Goal: Contribute content: Contribute content

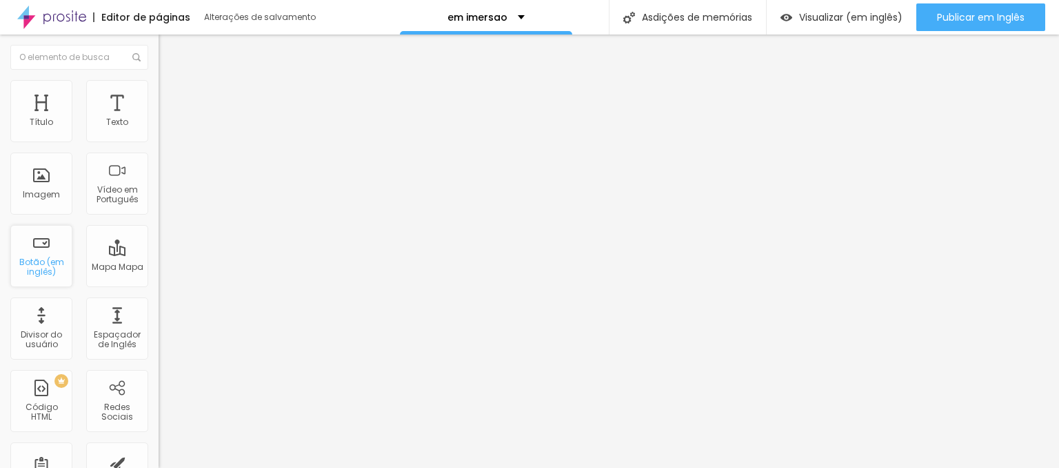
click at [51, 273] on div "Botão (em inglês)" at bounding box center [41, 267] width 54 height 20
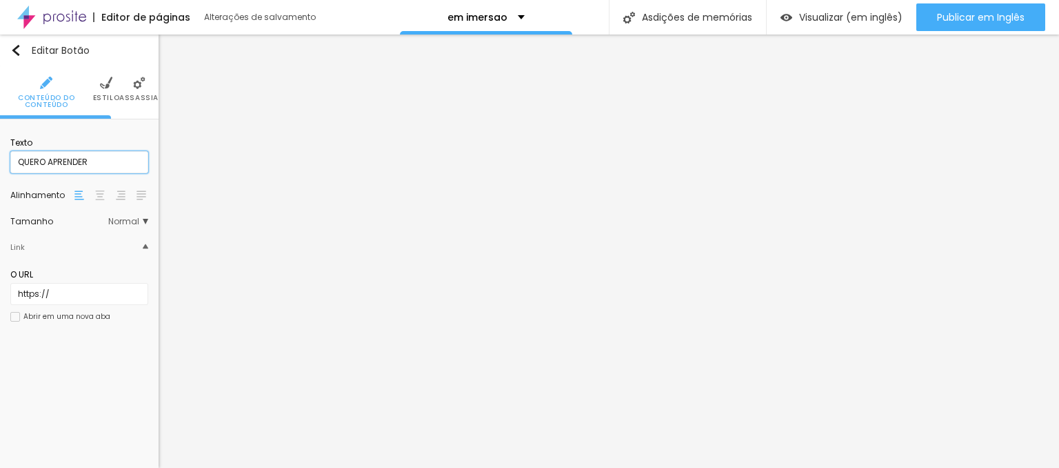
drag, startPoint x: 48, startPoint y: 163, endPoint x: 106, endPoint y: 159, distance: 58.0
click at [106, 159] on input "QUERO APRENDER" at bounding box center [79, 162] width 138 height 22
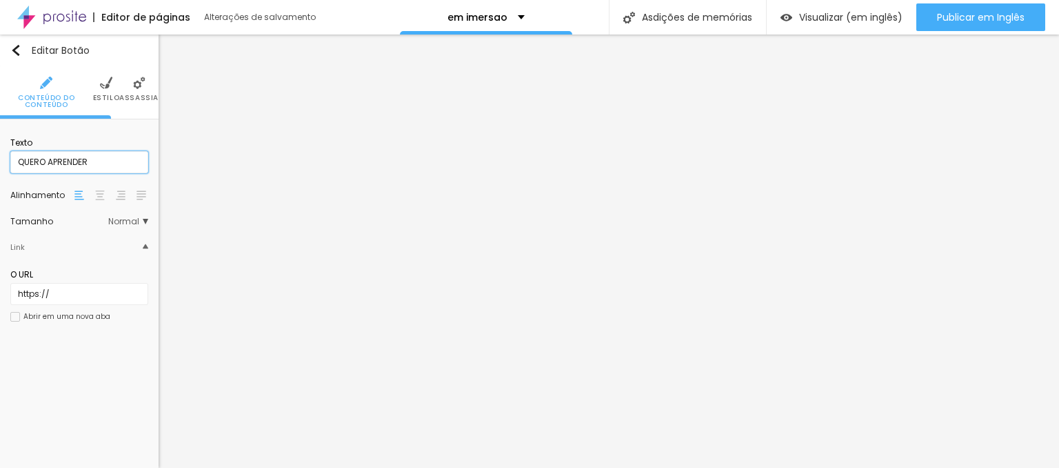
click at [57, 167] on input "QUERO APRENDER" at bounding box center [79, 162] width 138 height 22
drag, startPoint x: 49, startPoint y: 167, endPoint x: 94, endPoint y: 169, distance: 44.9
click at [92, 169] on input "QUERO APRENDER" at bounding box center [79, 162] width 138 height 22
type input "QUERO PARTICIPAR"
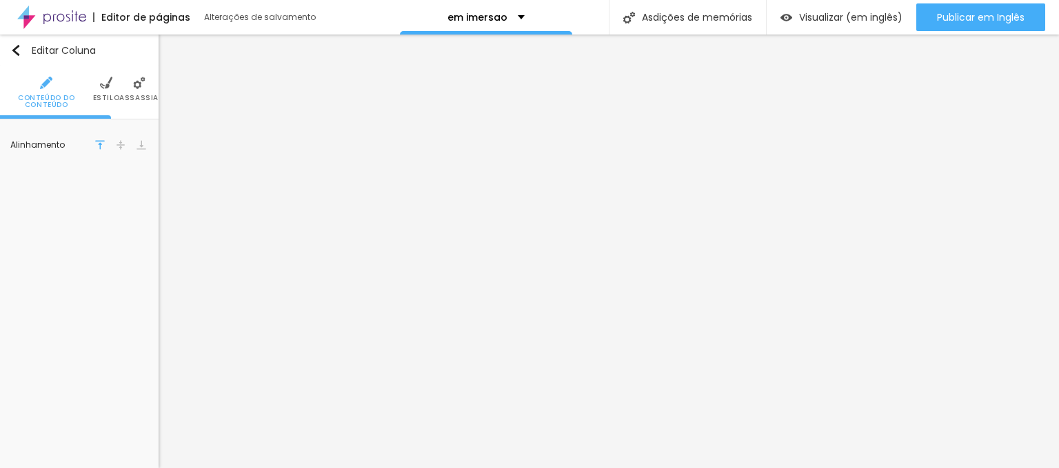
click at [63, 104] on span "Conteúdo do Conteúdo" at bounding box center [46, 101] width 93 height 14
click at [17, 46] on img "button" at bounding box center [15, 50] width 11 height 11
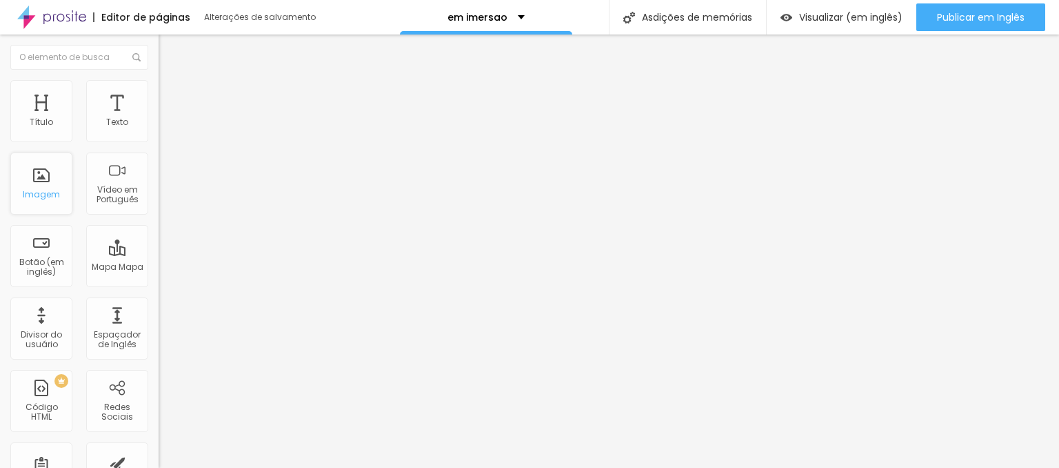
click at [39, 185] on div "Imagem" at bounding box center [41, 183] width 62 height 62
click at [57, 199] on div "Imagem" at bounding box center [41, 195] width 37 height 10
click at [44, 181] on div "Imagem" at bounding box center [41, 183] width 62 height 62
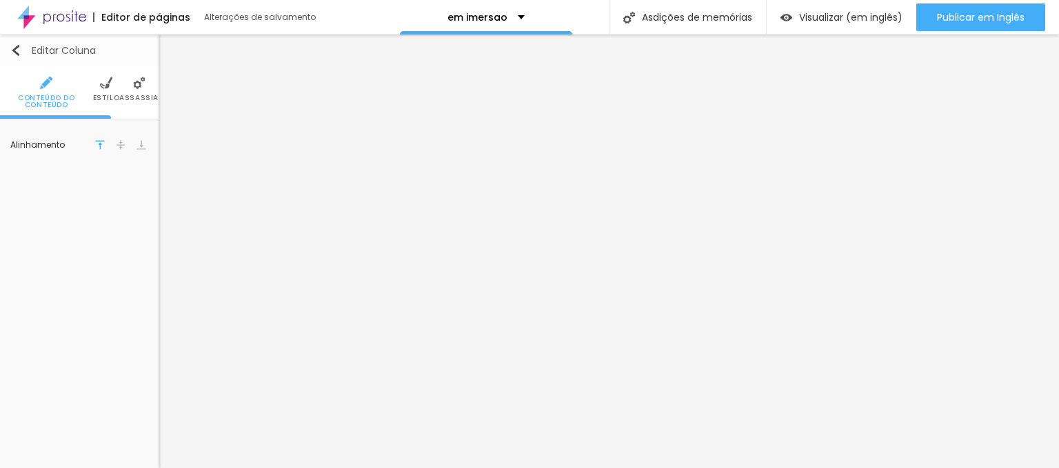
click at [16, 52] on img "button" at bounding box center [15, 50] width 11 height 11
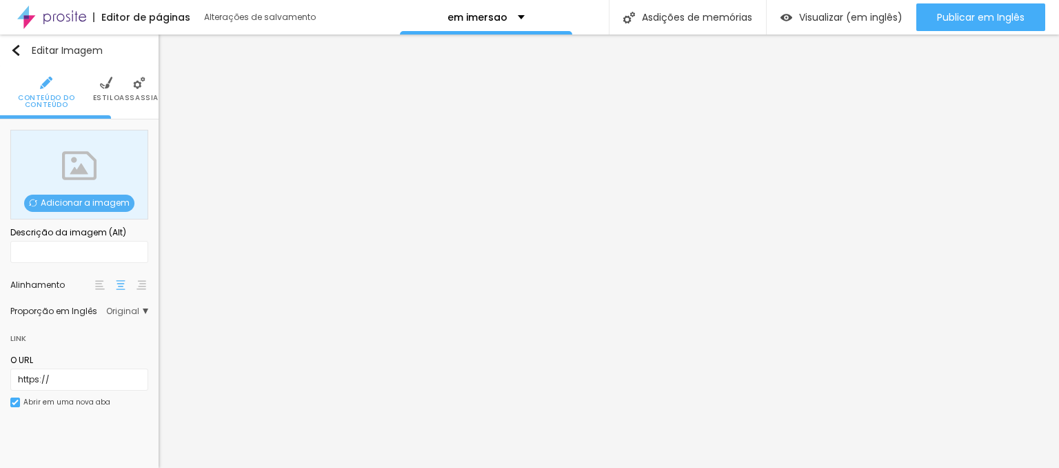
click at [72, 205] on span "Adicionar a imagem" at bounding box center [79, 202] width 110 height 17
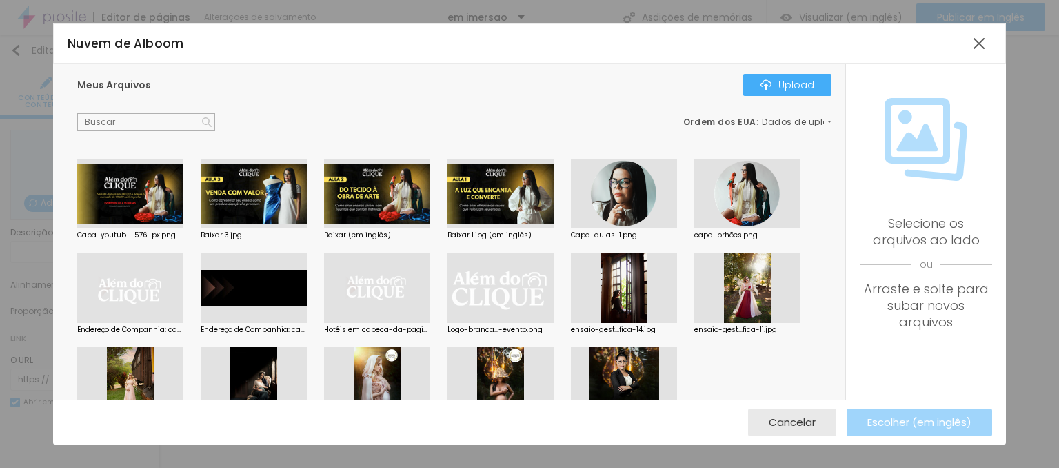
click at [748, 203] on div at bounding box center [747, 194] width 106 height 70
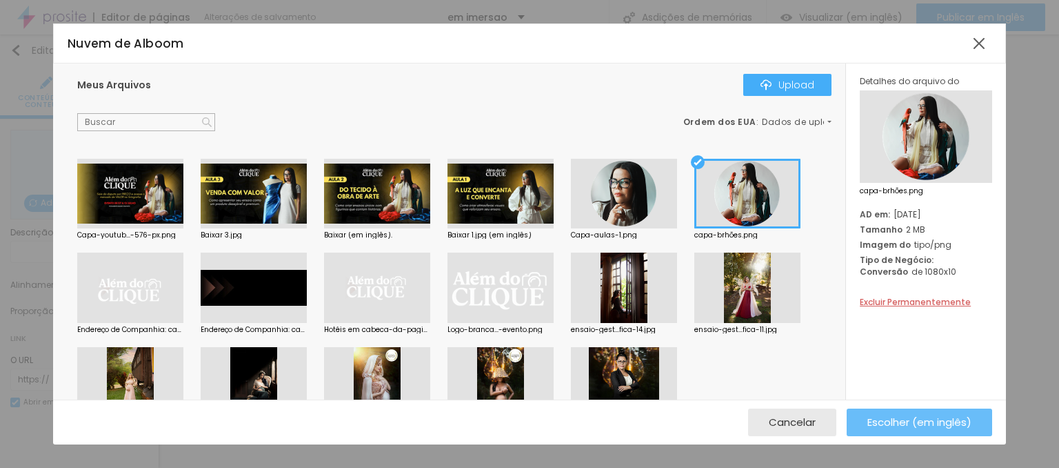
click at [893, 427] on span "Escolher (em inglês)" at bounding box center [919, 422] width 104 height 12
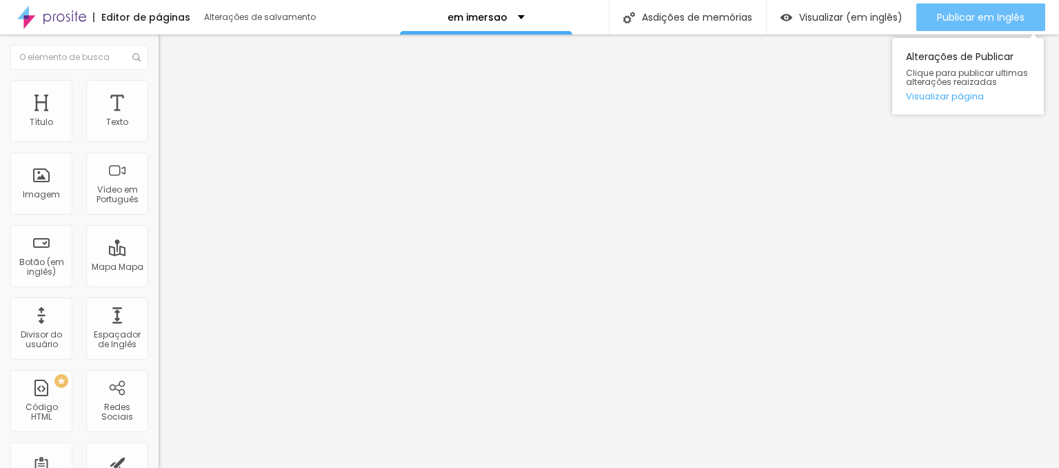
click at [982, 18] on span "Publicar em Inglês" at bounding box center [981, 17] width 88 height 11
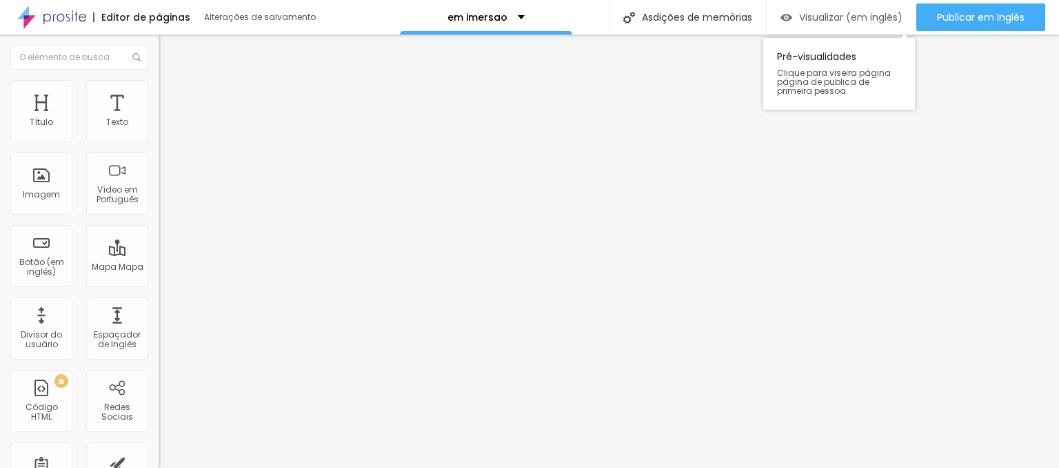
click at [845, 23] on span "Visualizar (em inglês)" at bounding box center [850, 17] width 103 height 11
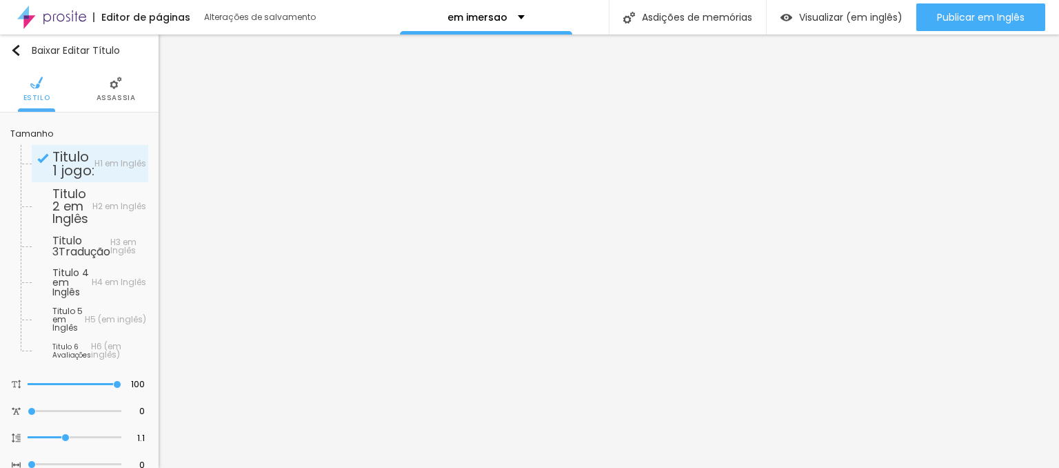
click at [232, 24] on div "Editor de páginas Alterações de salvamento" at bounding box center [181, 17] width 363 height 34
click at [240, 19] on div "Alterações de salvamento" at bounding box center [283, 17] width 159 height 8
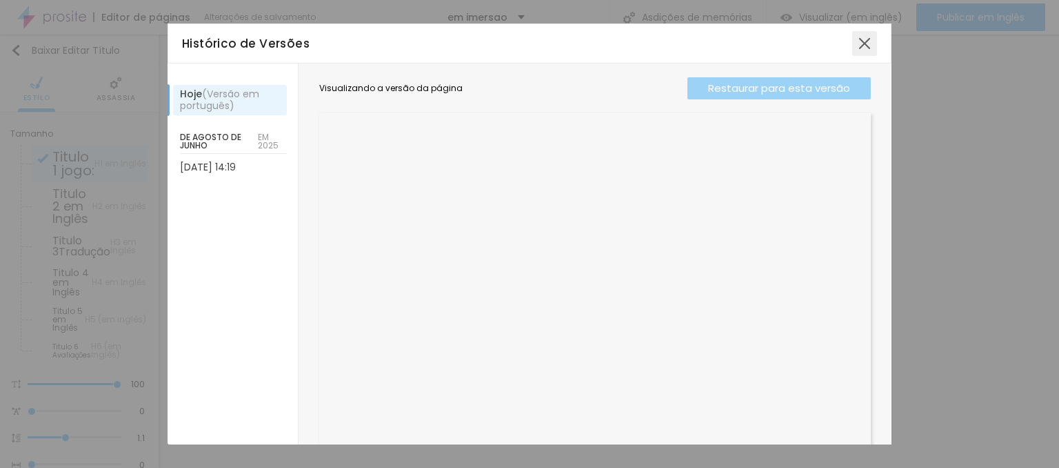
click at [856, 43] on div at bounding box center [864, 43] width 25 height 25
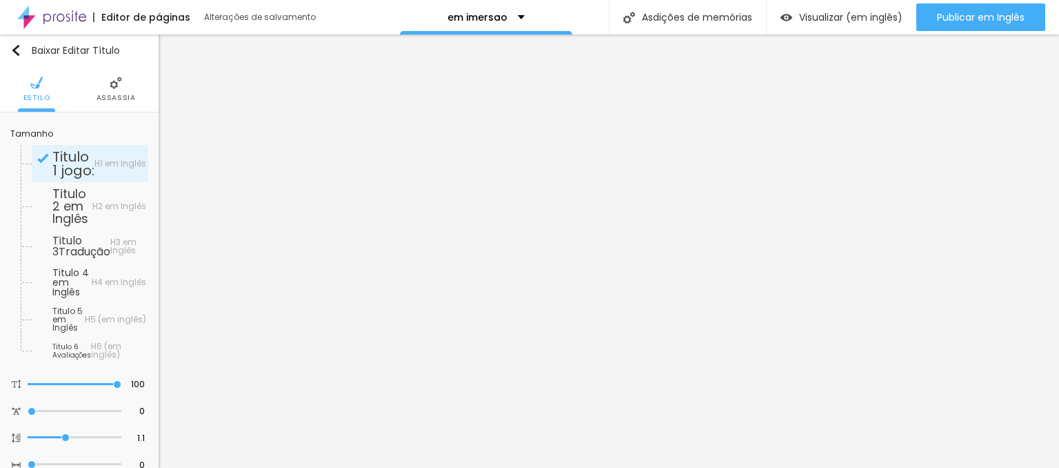
click at [119, 94] on span "ASSASSIA" at bounding box center [116, 97] width 39 height 7
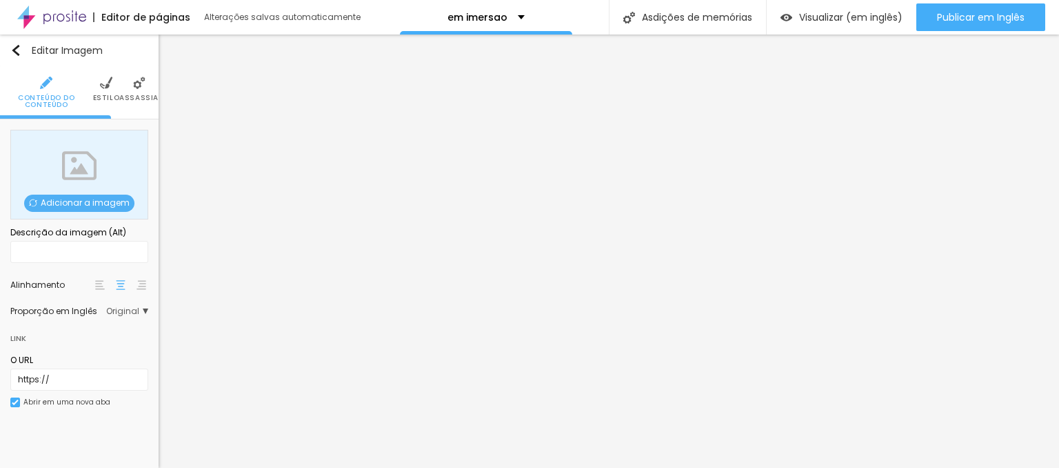
click at [66, 204] on span "Adicionar a imagem" at bounding box center [79, 202] width 110 height 17
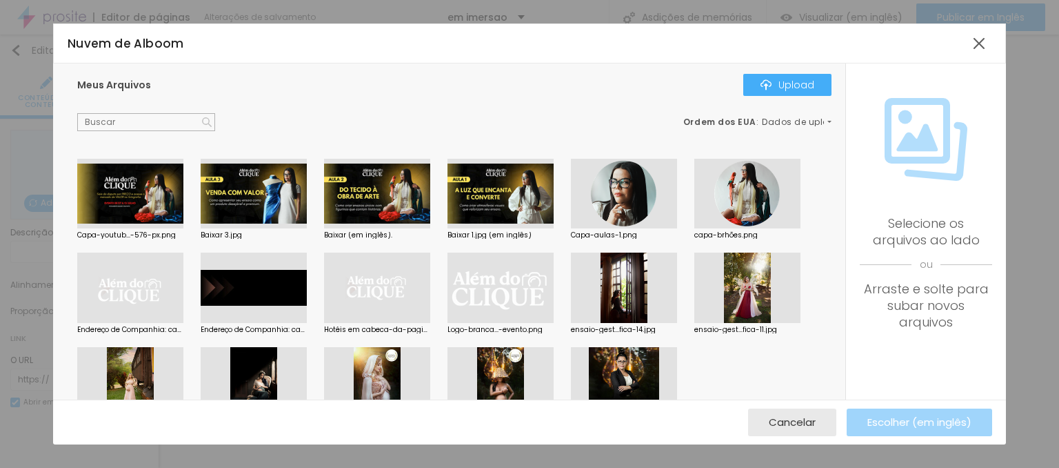
click at [477, 297] on div at bounding box center [501, 287] width 106 height 70
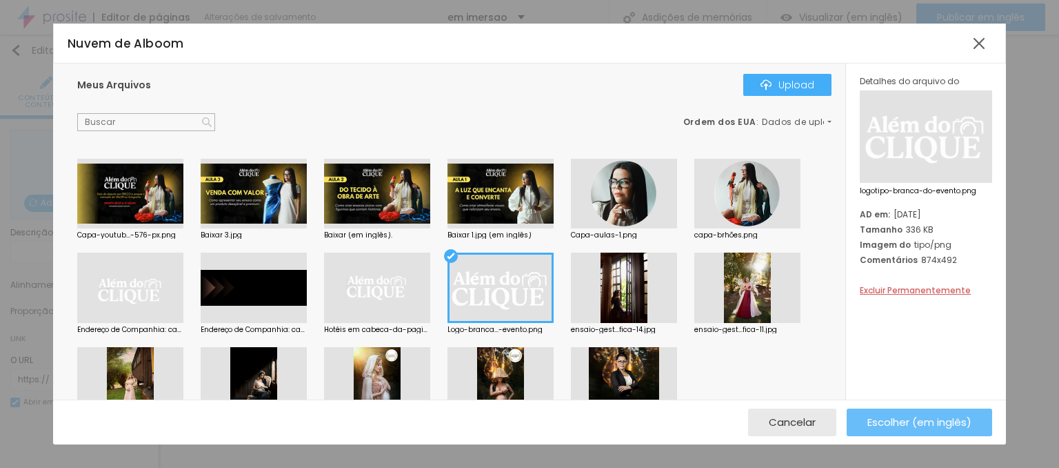
click at [914, 425] on span "Escolher (em inglês)" at bounding box center [919, 422] width 104 height 12
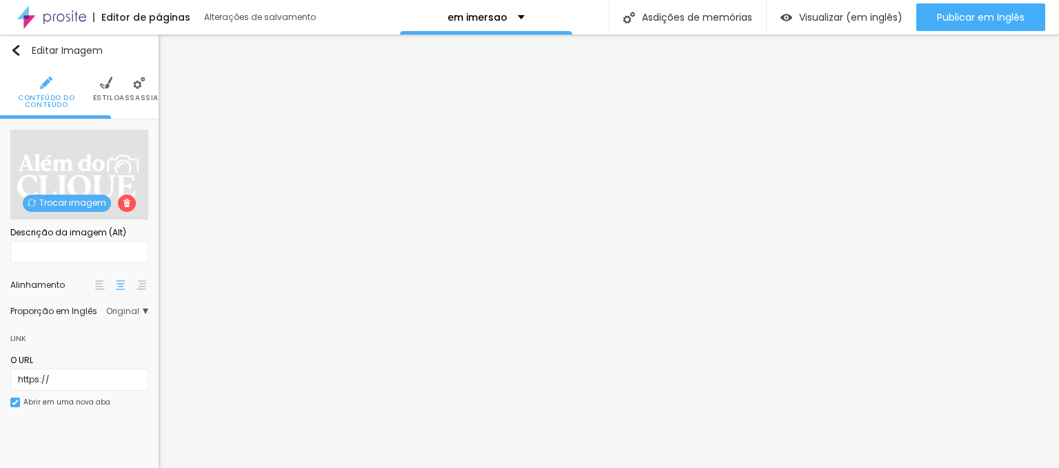
click at [112, 83] on img at bounding box center [106, 83] width 12 height 12
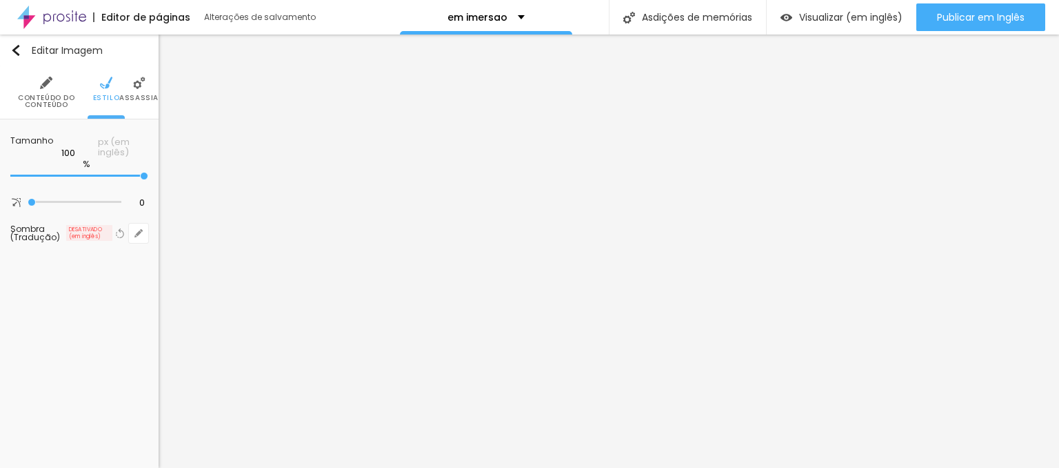
click at [143, 103] on li "ASSASSIA" at bounding box center [138, 92] width 39 height 52
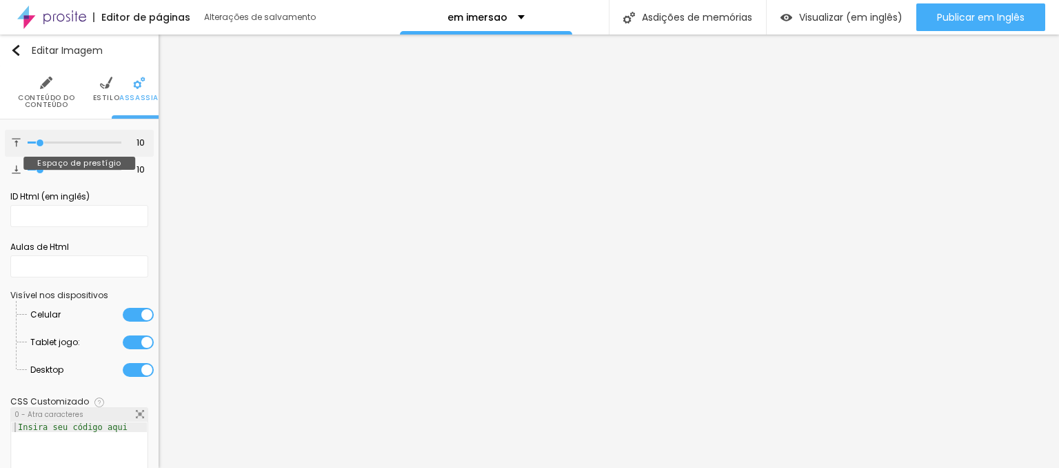
type input "3"
type input "1"
type input "0"
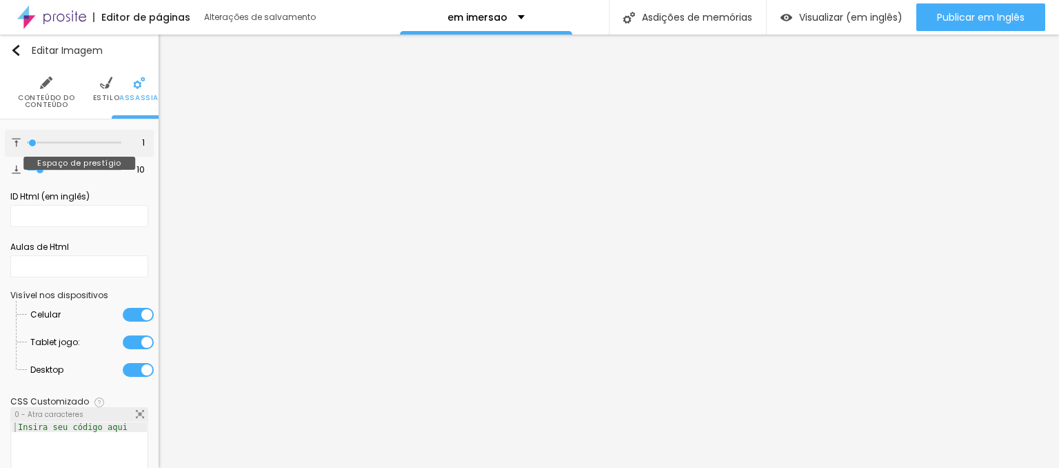
type input "0"
drag, startPoint x: 34, startPoint y: 145, endPoint x: 16, endPoint y: 151, distance: 19.0
type input "0"
click at [28, 146] on input "range" at bounding box center [75, 142] width 94 height 7
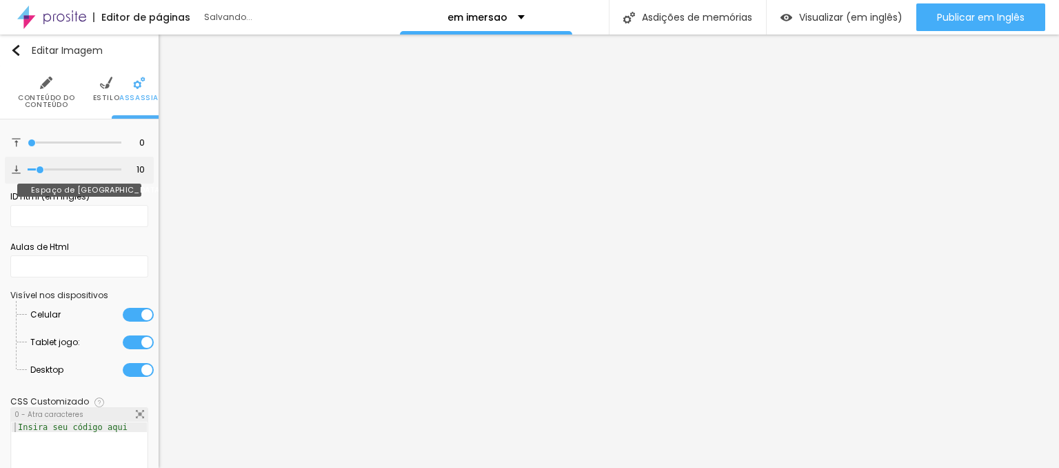
type input "5"
type input "3"
type input "0"
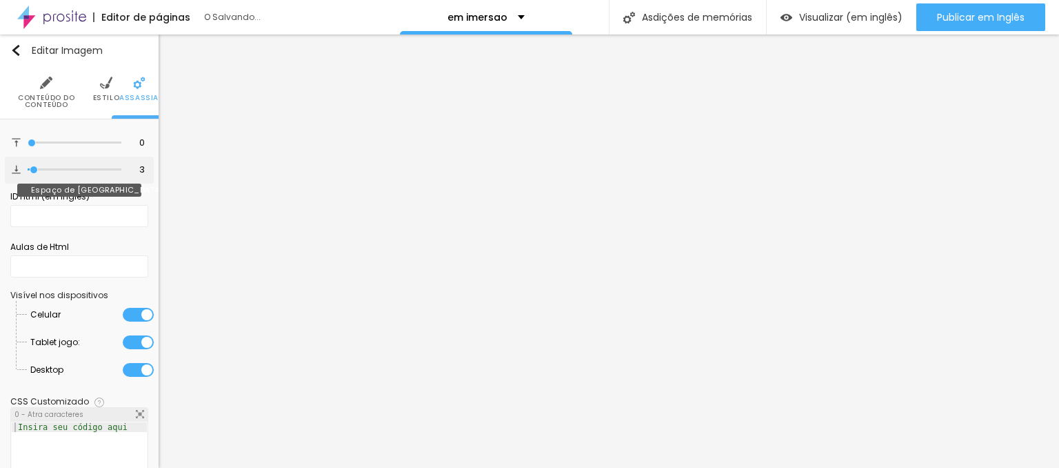
type input "0"
drag, startPoint x: 35, startPoint y: 173, endPoint x: 18, endPoint y: 177, distance: 17.6
type input "0"
click at [28, 173] on input "range" at bounding box center [75, 169] width 94 height 7
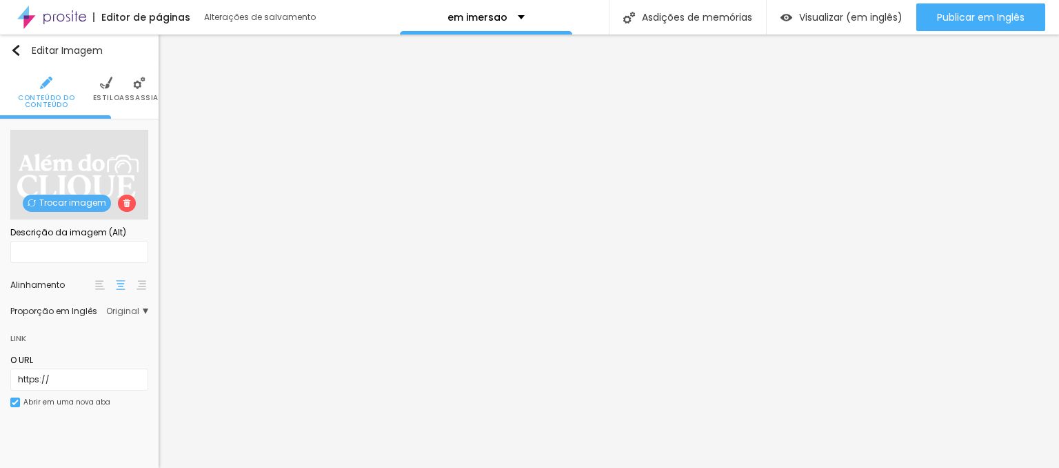
click at [98, 95] on span "Estilo" at bounding box center [106, 97] width 27 height 7
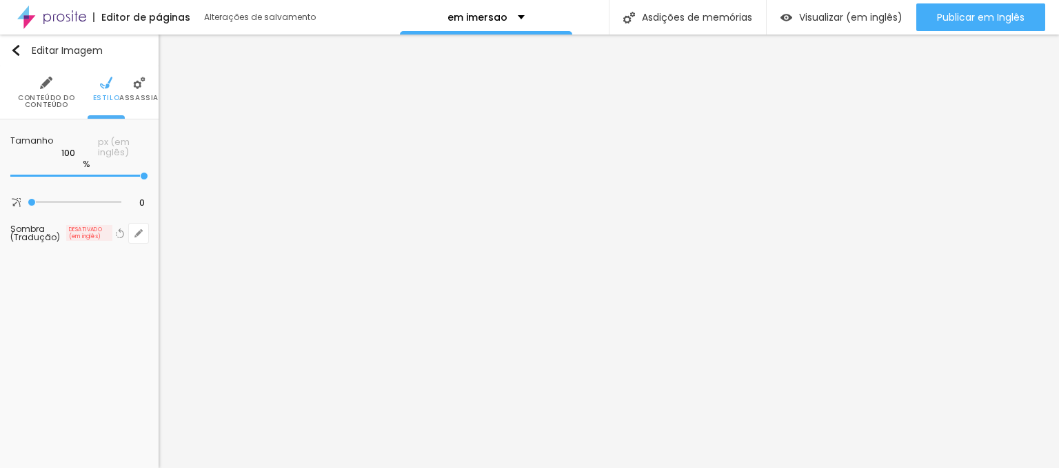
click at [138, 101] on span "ASSASSIA" at bounding box center [138, 97] width 39 height 7
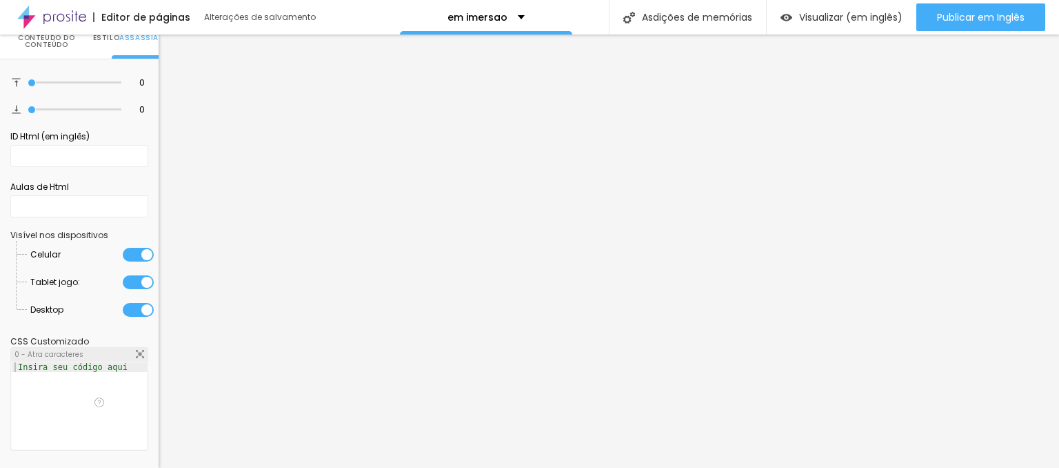
scroll to position [104, 0]
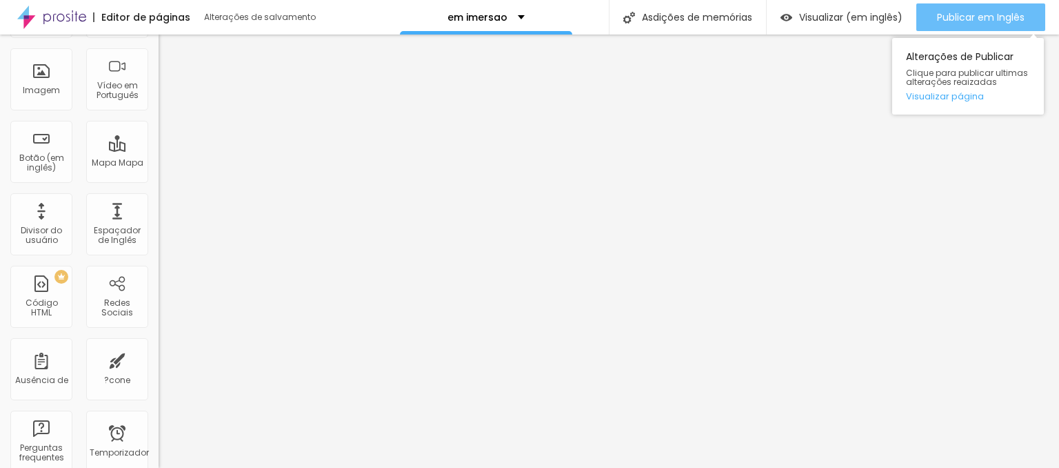
click at [931, 16] on button "Publicar em Inglês" at bounding box center [980, 17] width 129 height 28
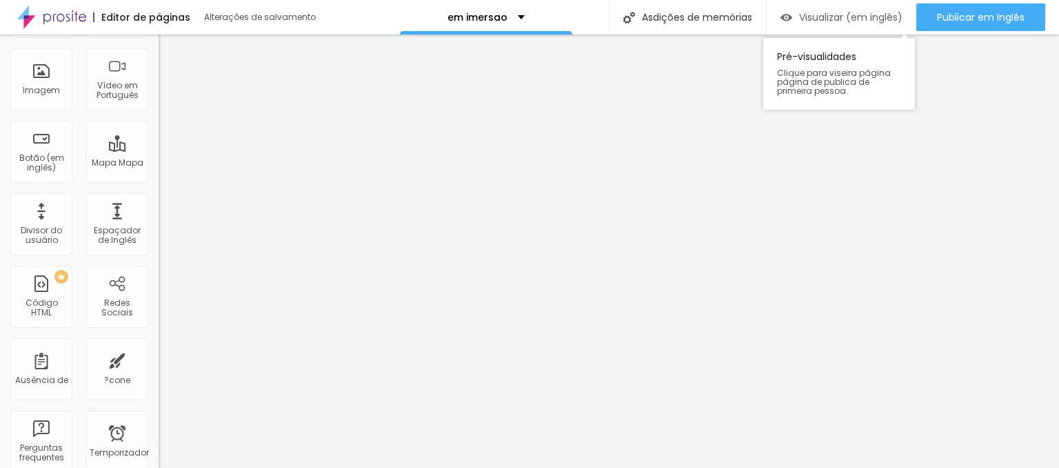
click at [801, 19] on span "Visualizar (em inglês)" at bounding box center [850, 17] width 103 height 11
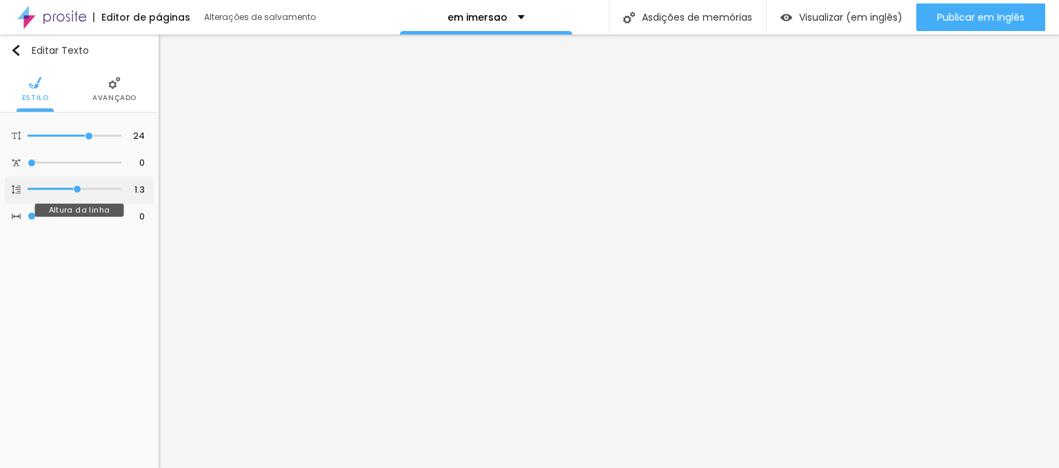
scroll to position [0, 0]
click at [119, 95] on span "ASSASSIA" at bounding box center [116, 97] width 39 height 7
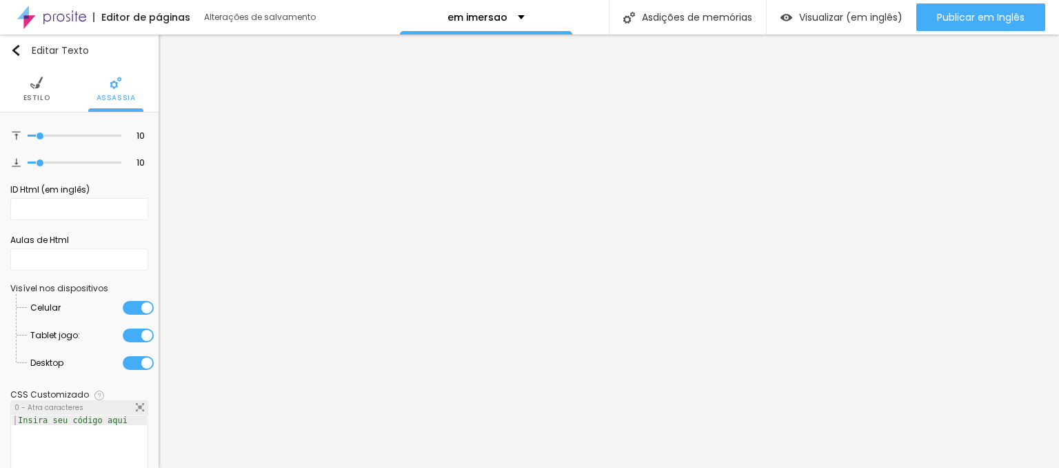
click at [46, 94] on span "Estilo" at bounding box center [36, 97] width 27 height 7
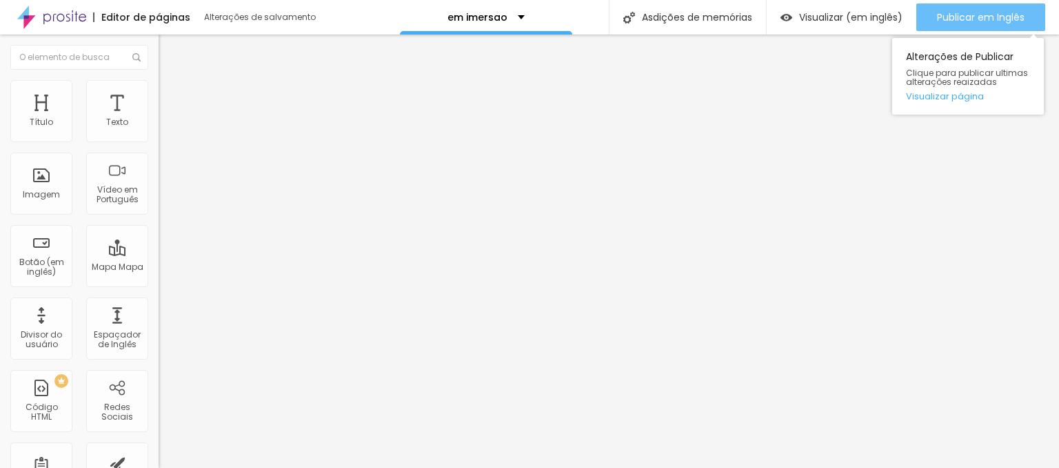
click at [991, 14] on span "Publicar em Inglês" at bounding box center [981, 17] width 88 height 11
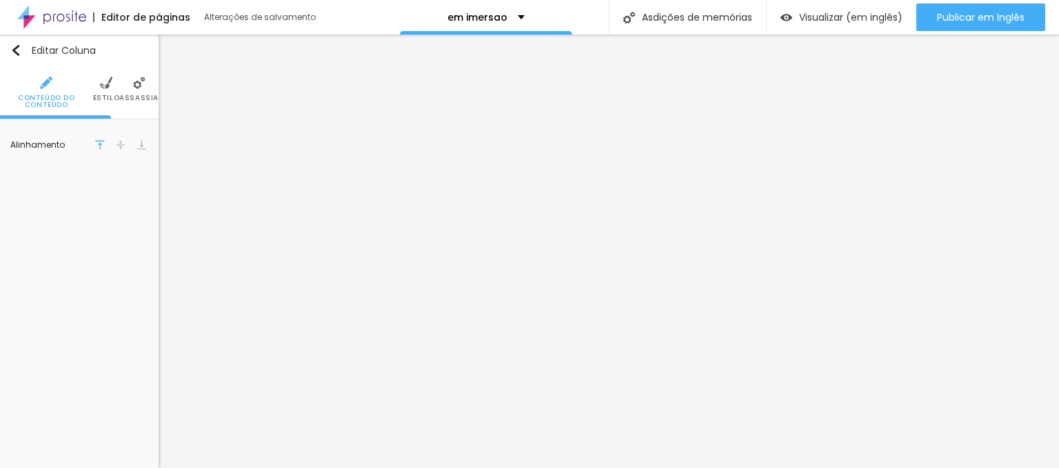
click at [112, 98] on span "Estilo" at bounding box center [106, 97] width 27 height 7
click at [137, 94] on span "ASSASSIA" at bounding box center [138, 97] width 39 height 7
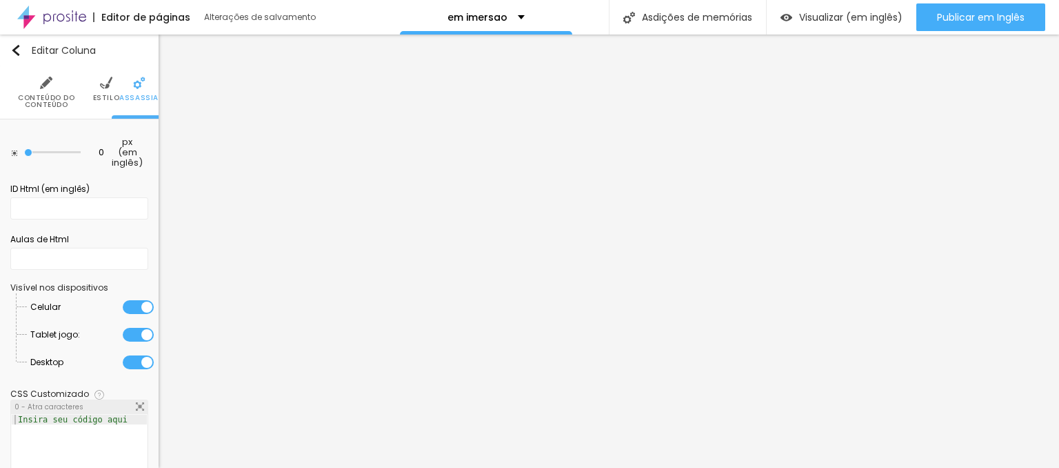
click at [109, 101] on span "Estilo" at bounding box center [106, 97] width 27 height 7
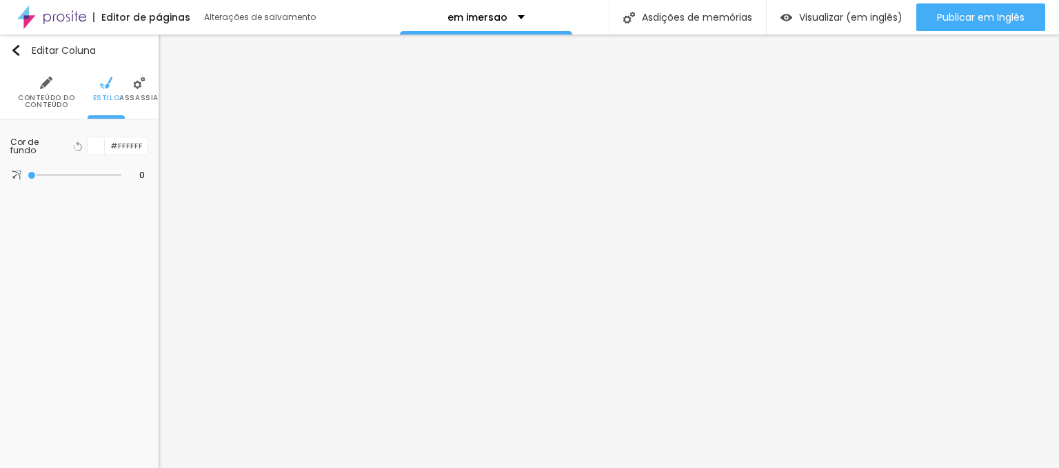
click at [135, 95] on span "ASSASSIA" at bounding box center [138, 97] width 39 height 7
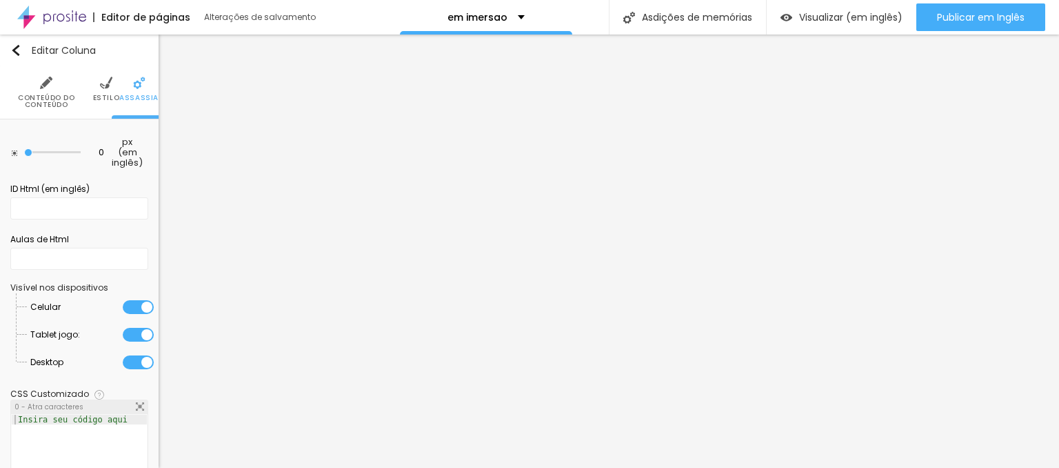
click at [44, 96] on span "Conteúdo do Conteúdo" at bounding box center [46, 101] width 93 height 14
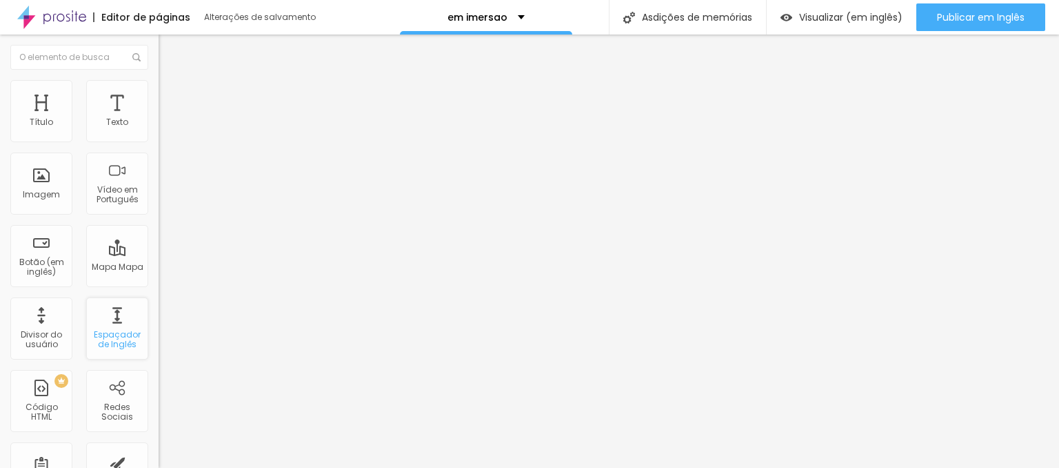
click at [109, 314] on div "Espaçador de Inglês" at bounding box center [117, 328] width 62 height 62
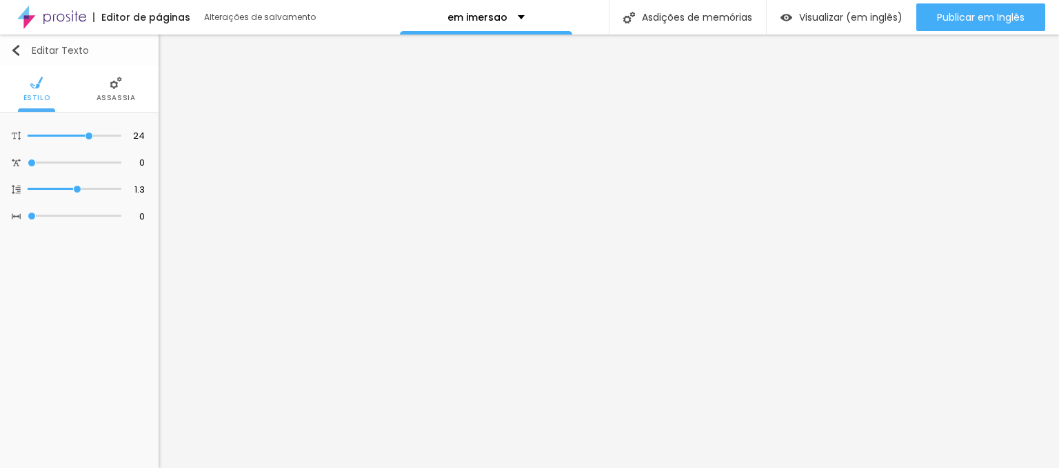
click at [14, 51] on img "button" at bounding box center [15, 50] width 11 height 11
click at [125, 100] on span "ASSASSIA" at bounding box center [116, 97] width 39 height 7
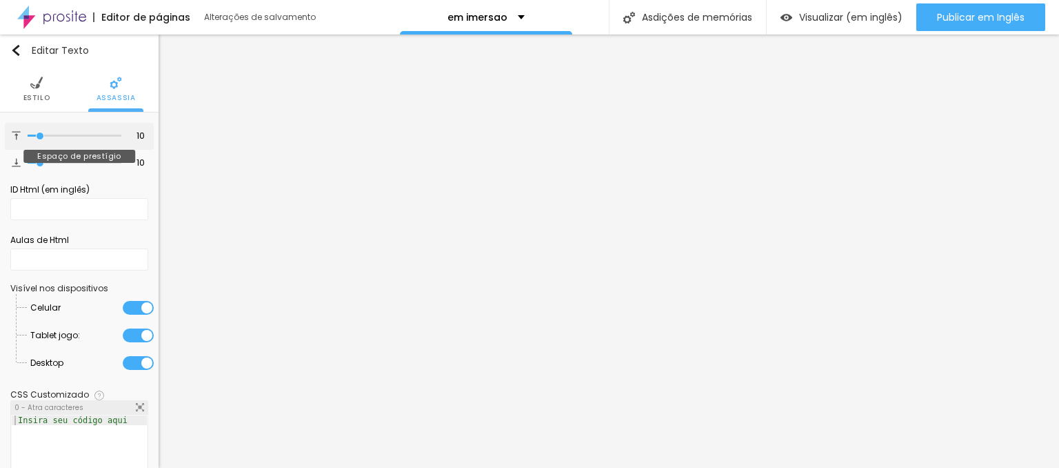
type input "9"
type input "7"
type input "5"
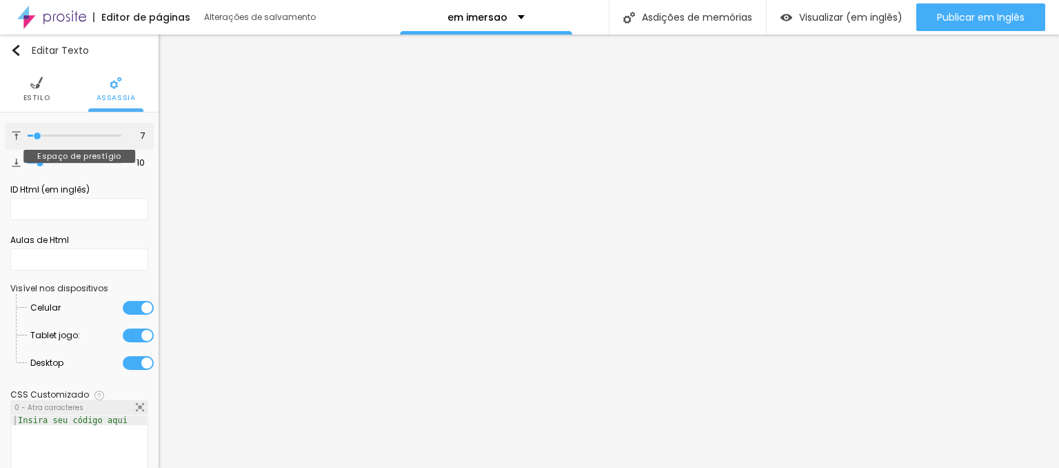
type input "5"
type input "0"
drag, startPoint x: 40, startPoint y: 137, endPoint x: 15, endPoint y: 139, distance: 25.0
type input "0"
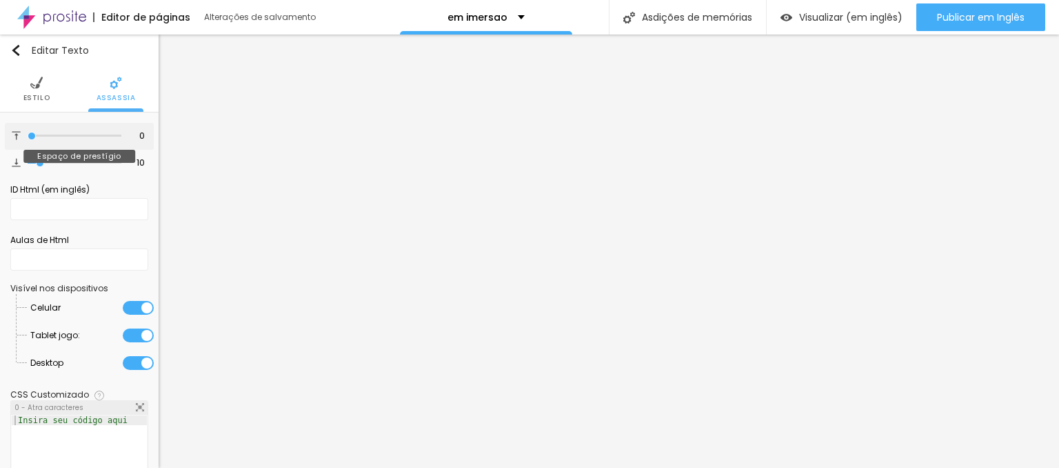
click at [28, 139] on input "range" at bounding box center [75, 135] width 94 height 7
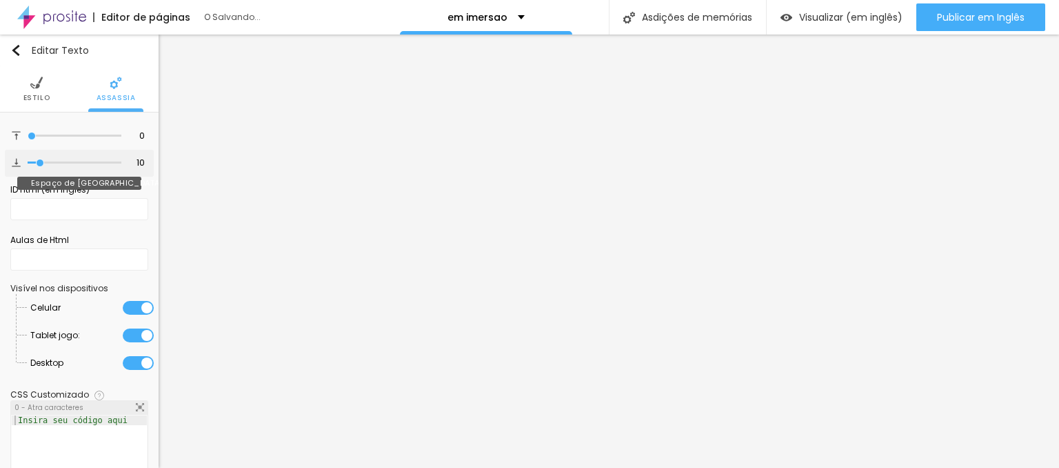
type input "6"
type input "5"
type input "4"
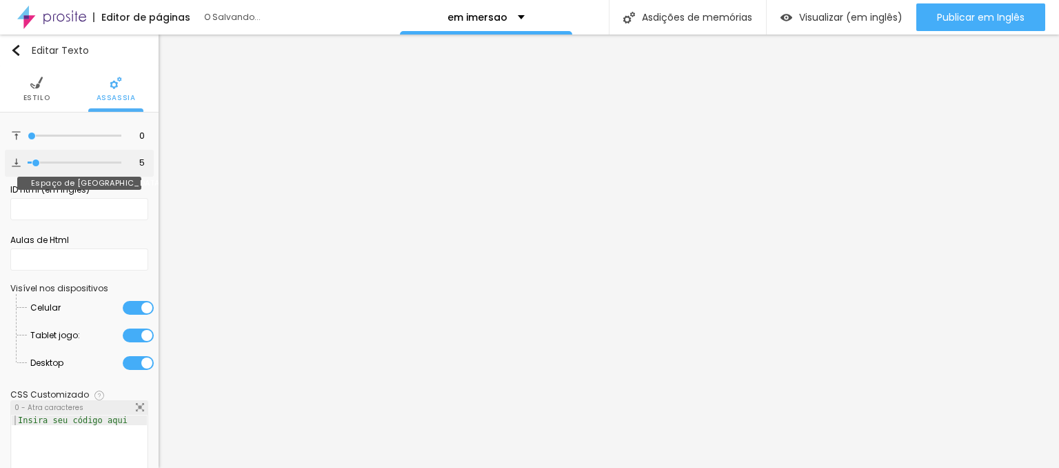
type input "4"
type input "1"
type input "0"
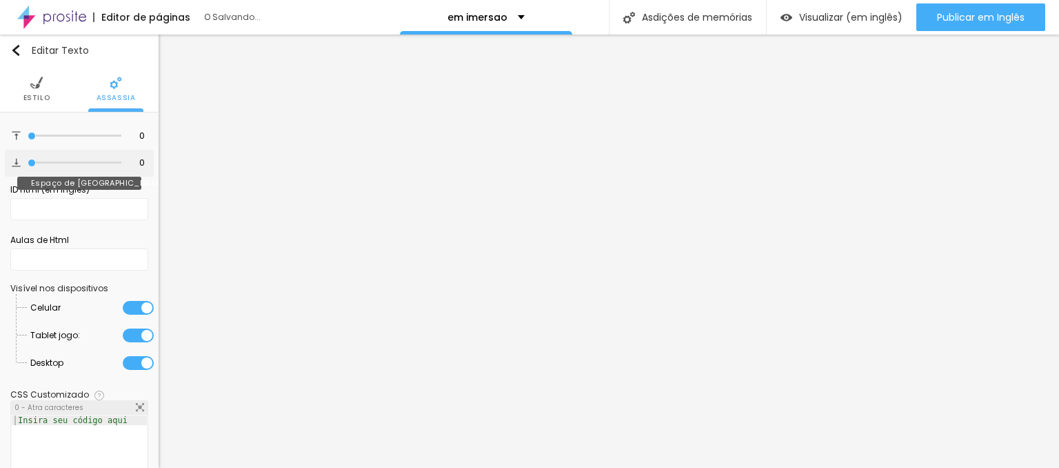
drag, startPoint x: 37, startPoint y: 168, endPoint x: 16, endPoint y: 167, distance: 20.7
type input "0"
click at [28, 166] on input "range" at bounding box center [75, 162] width 94 height 7
click at [39, 92] on li "Estilo" at bounding box center [36, 89] width 27 height 46
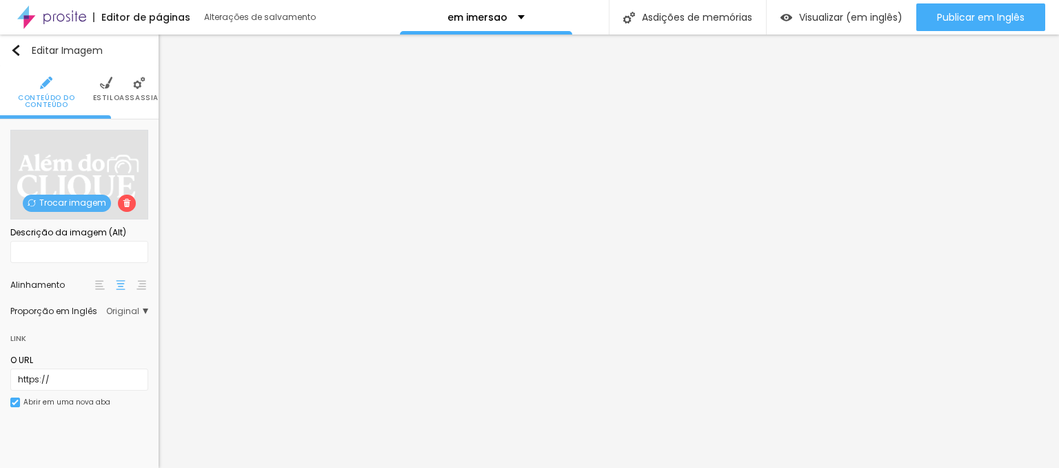
click at [109, 84] on img at bounding box center [106, 83] width 12 height 12
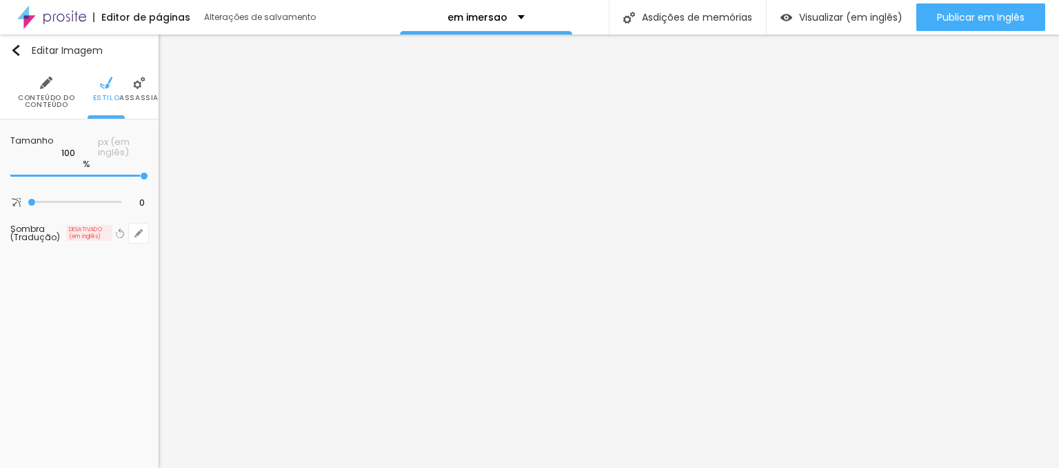
click at [139, 85] on img at bounding box center [139, 83] width 12 height 12
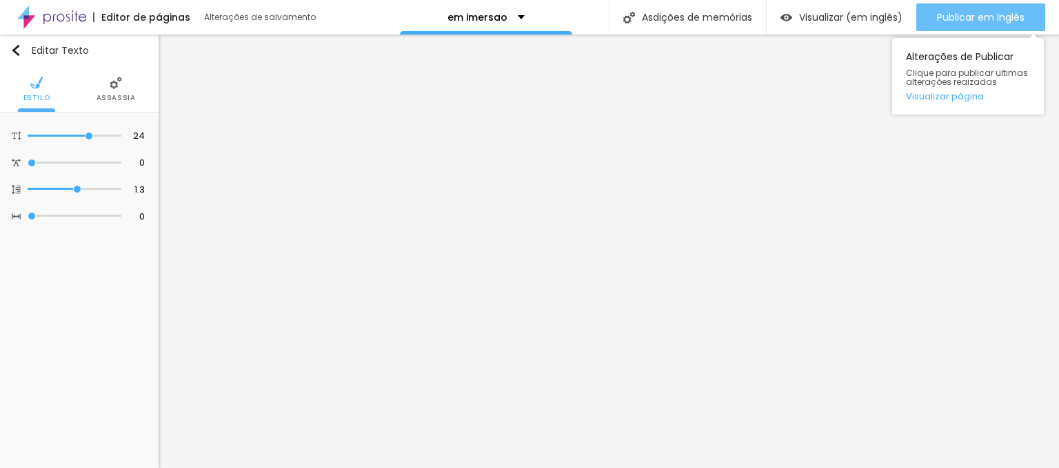
click at [967, 15] on span "Publicar em Inglês" at bounding box center [981, 17] width 88 height 11
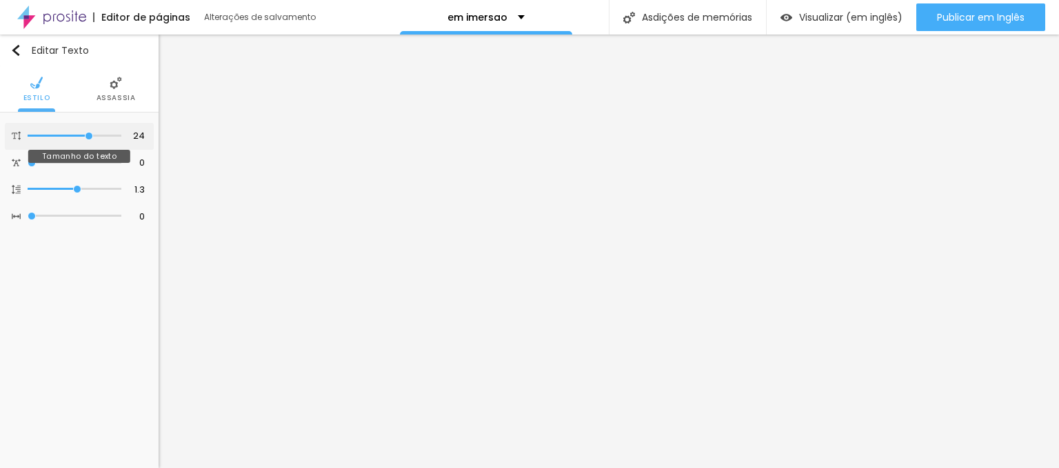
type input "25"
type input "26"
drag, startPoint x: 88, startPoint y: 136, endPoint x: 96, endPoint y: 137, distance: 7.6
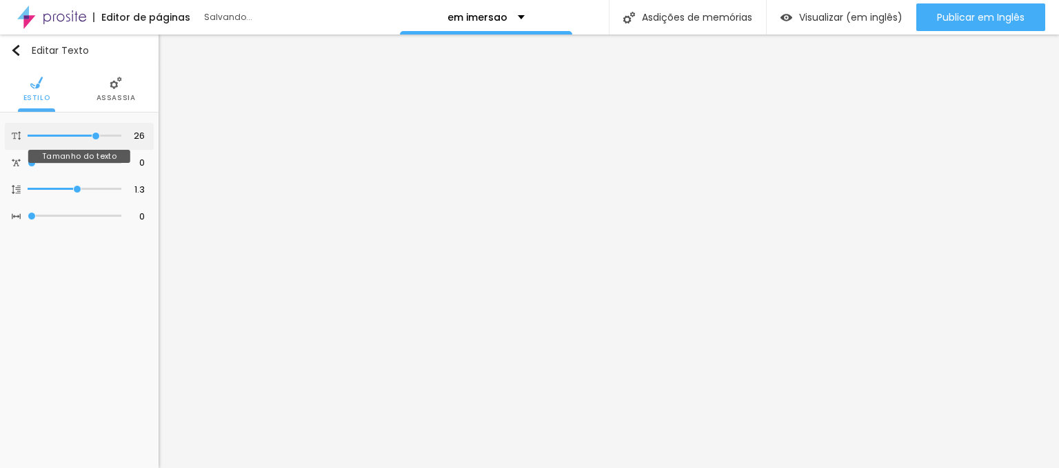
type input "26"
click at [96, 137] on input "range" at bounding box center [75, 135] width 94 height 7
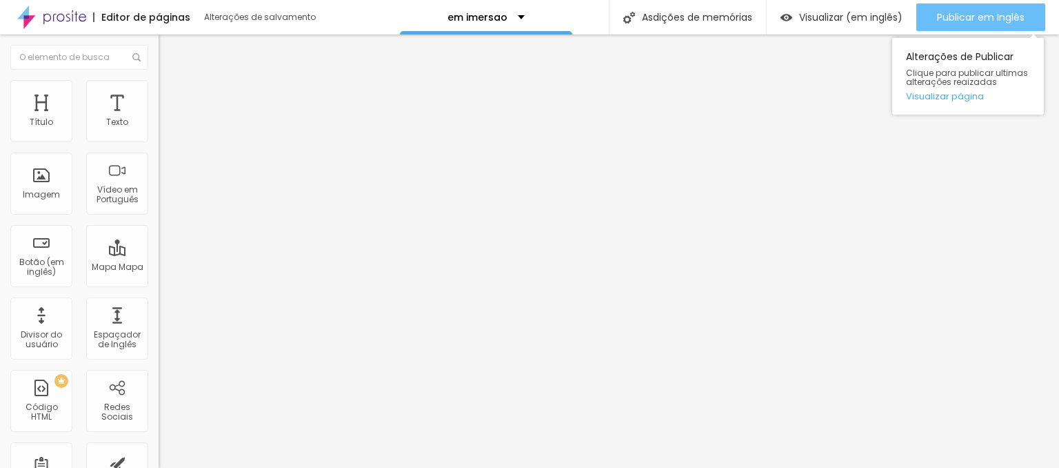
click at [954, 17] on span "Publicar em Inglês" at bounding box center [981, 17] width 88 height 11
